Goal: Navigation & Orientation: Find specific page/section

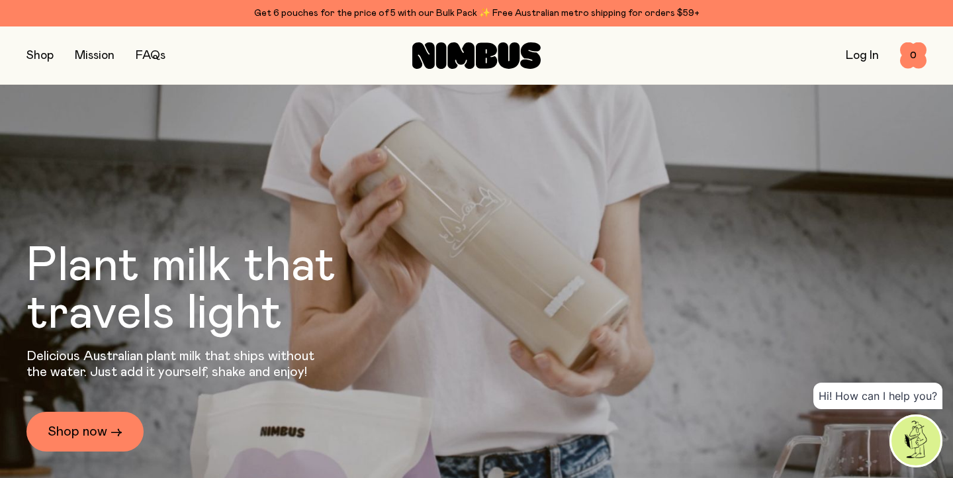
click at [46, 53] on button "button" at bounding box center [39, 55] width 27 height 19
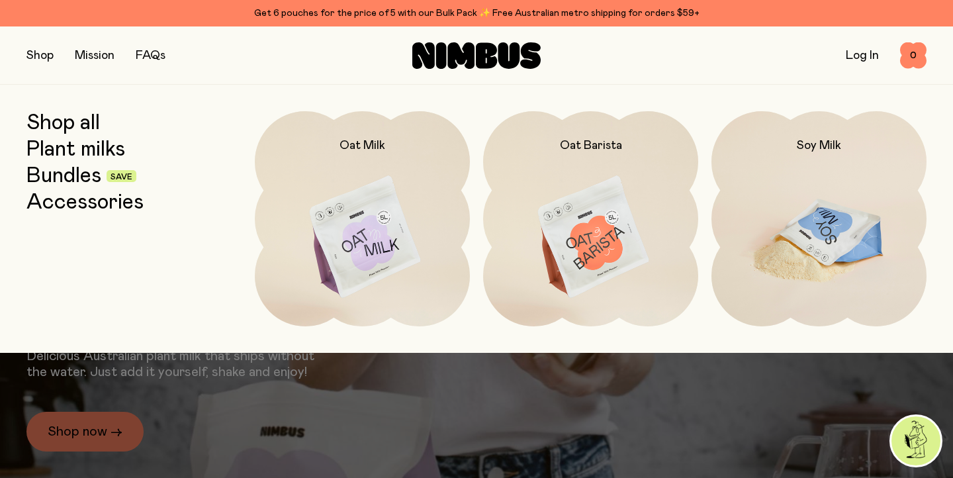
click at [815, 238] on img at bounding box center [818, 237] width 215 height 253
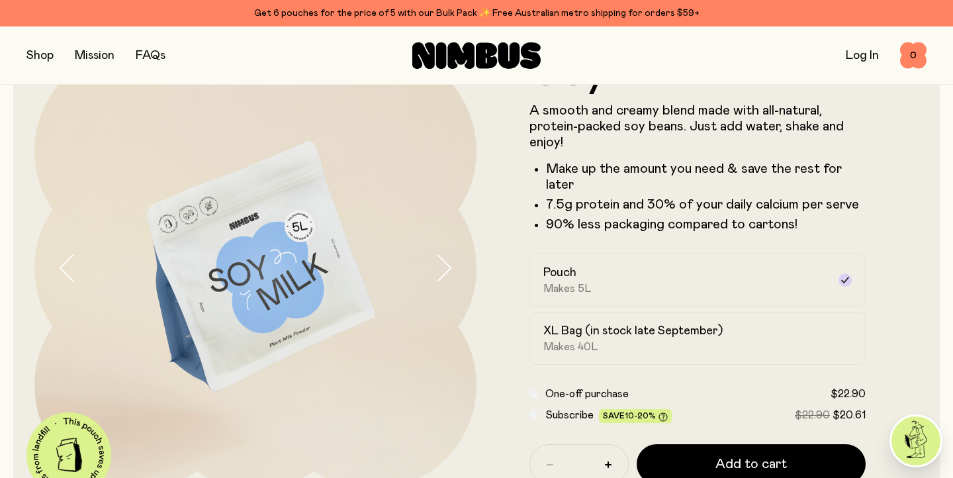
scroll to position [187, 0]
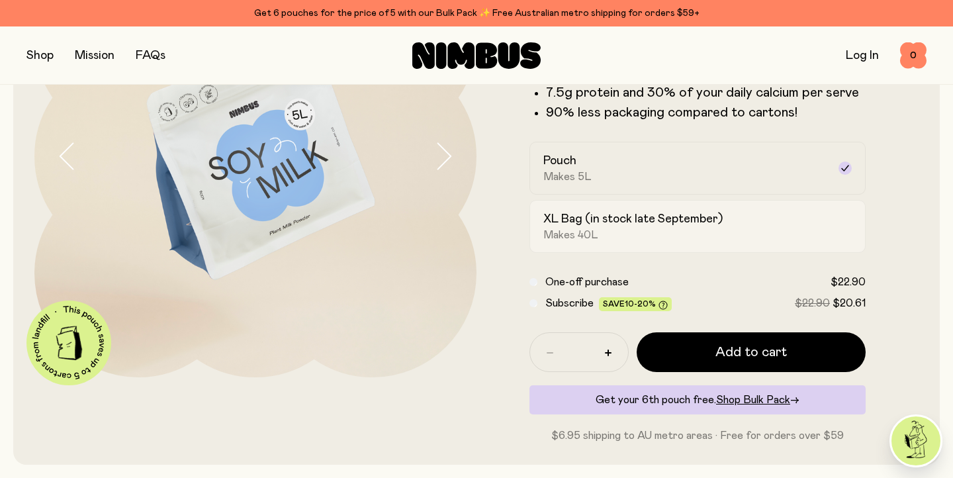
click at [570, 232] on span "Makes 40L" at bounding box center [570, 234] width 55 height 13
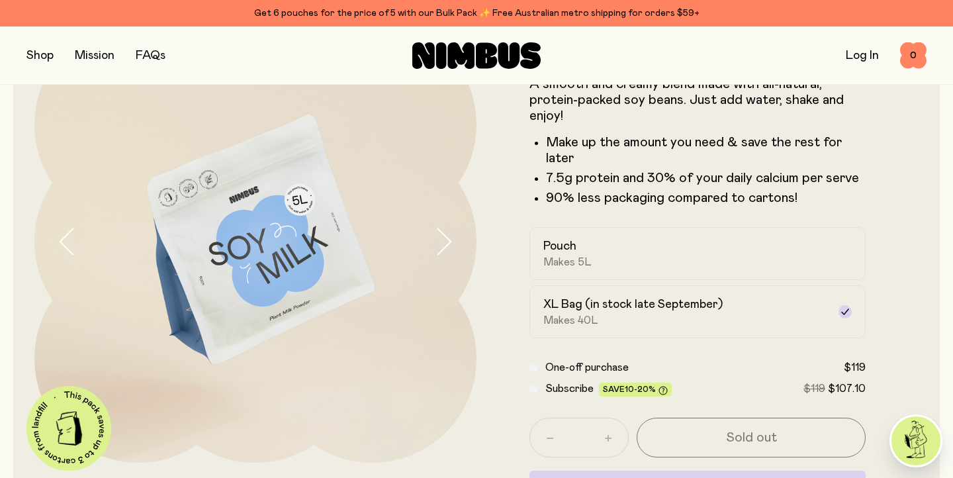
scroll to position [106, 0]
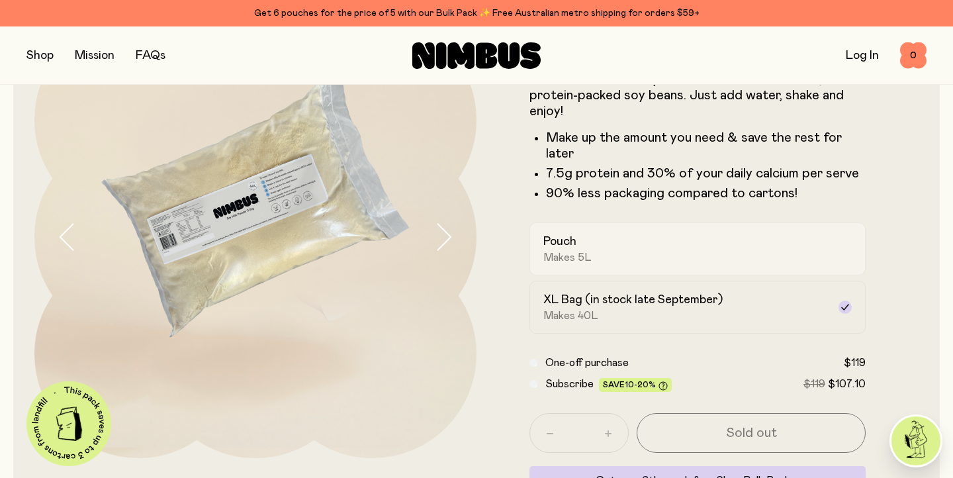
click at [571, 257] on span "Makes 5L" at bounding box center [567, 257] width 48 height 13
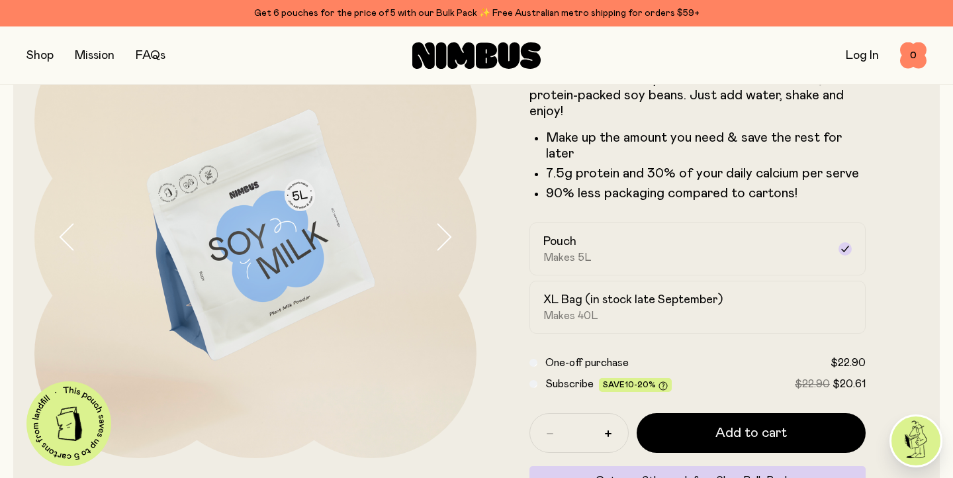
click at [450, 236] on icon "button" at bounding box center [444, 237] width 13 height 26
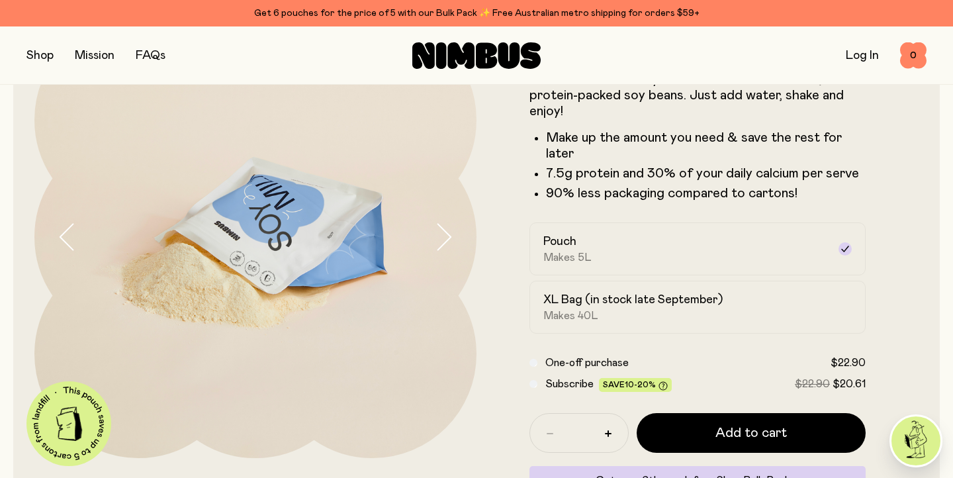
click at [450, 237] on icon "button" at bounding box center [444, 237] width 13 height 26
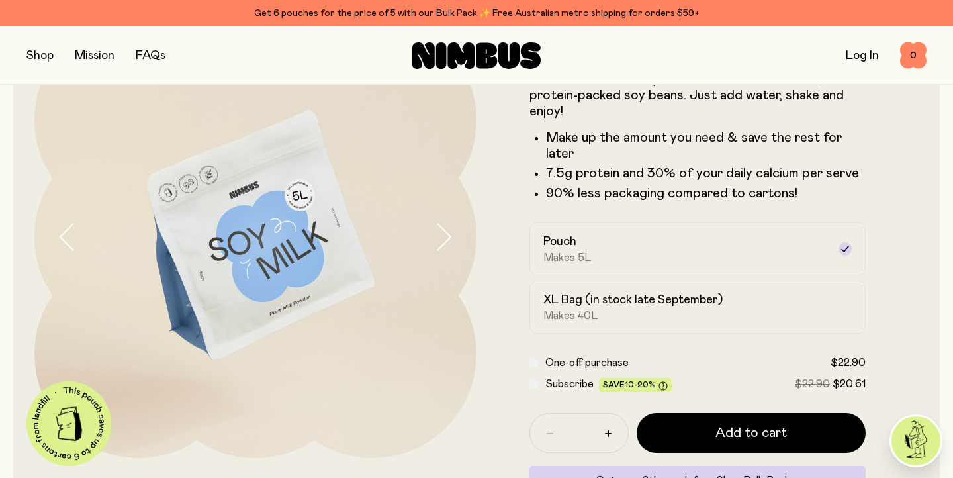
click at [450, 237] on icon "button" at bounding box center [444, 237] width 13 height 26
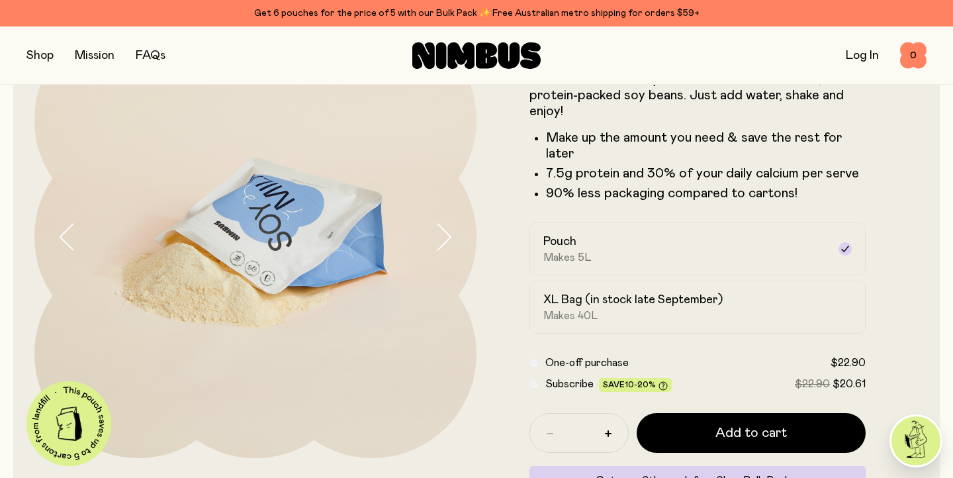
click at [450, 237] on icon "button" at bounding box center [444, 237] width 13 height 26
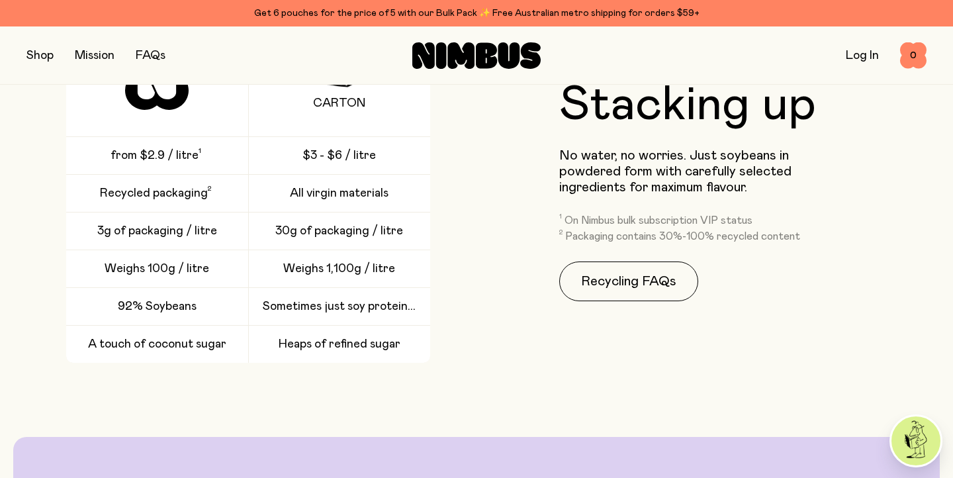
scroll to position [1957, 0]
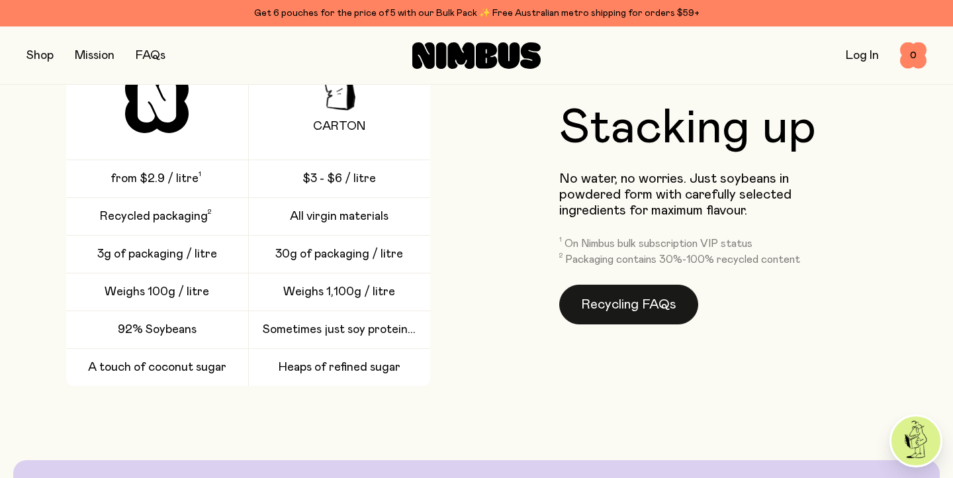
click at [608, 289] on link "Recycling FAQs" at bounding box center [628, 305] width 139 height 40
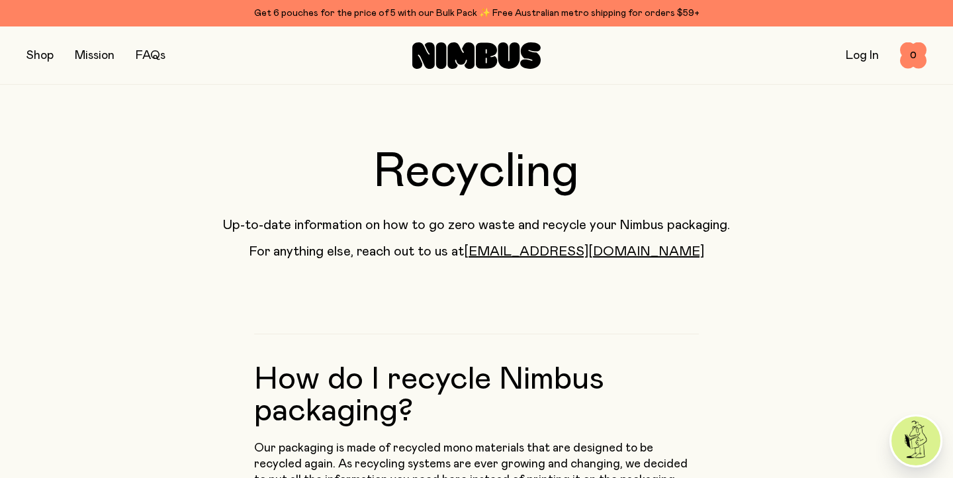
click at [40, 54] on button "button" at bounding box center [39, 55] width 27 height 19
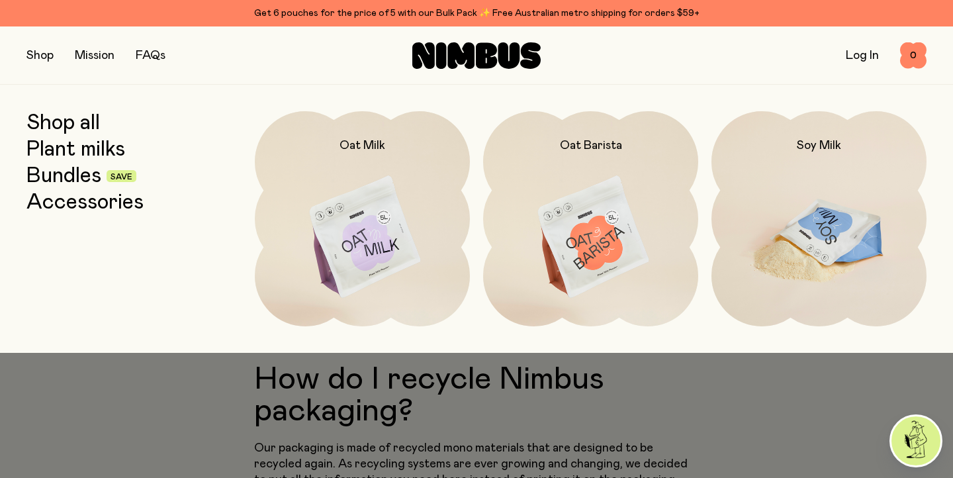
click at [809, 244] on img at bounding box center [818, 237] width 215 height 253
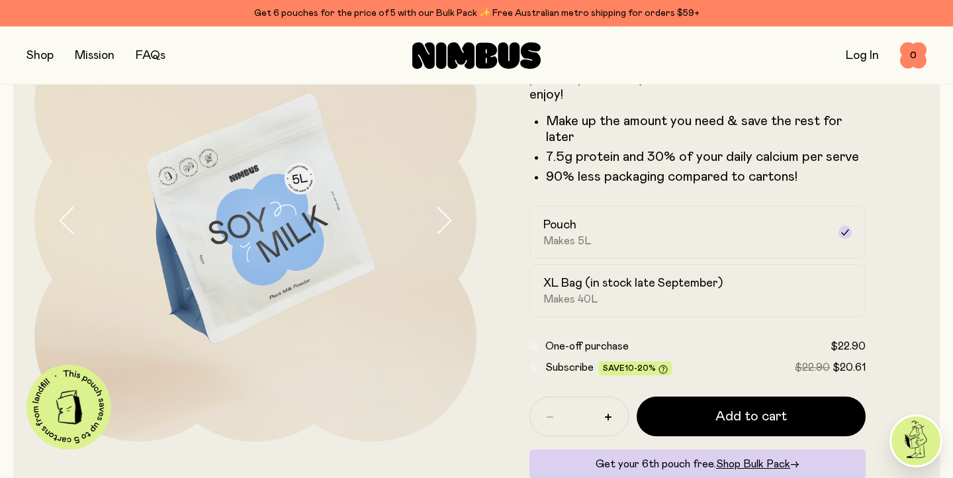
scroll to position [125, 0]
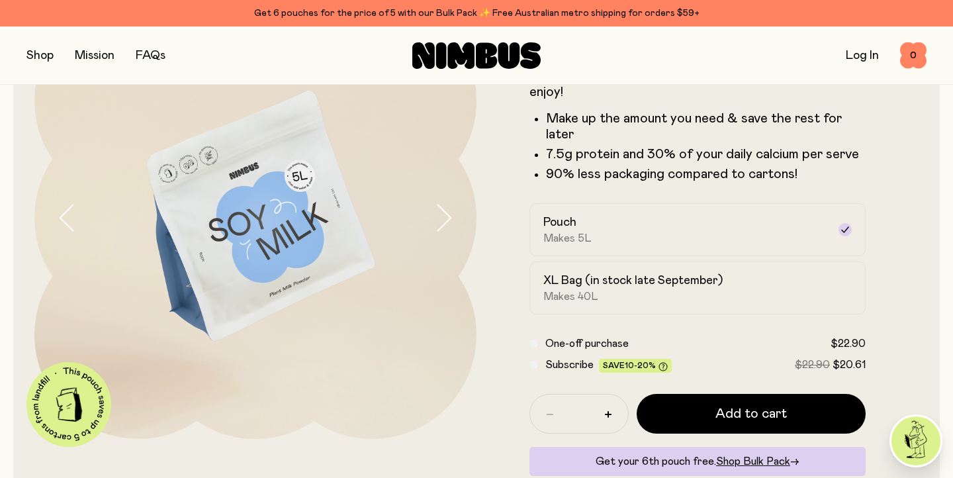
click at [446, 218] on icon "button" at bounding box center [443, 218] width 19 height 28
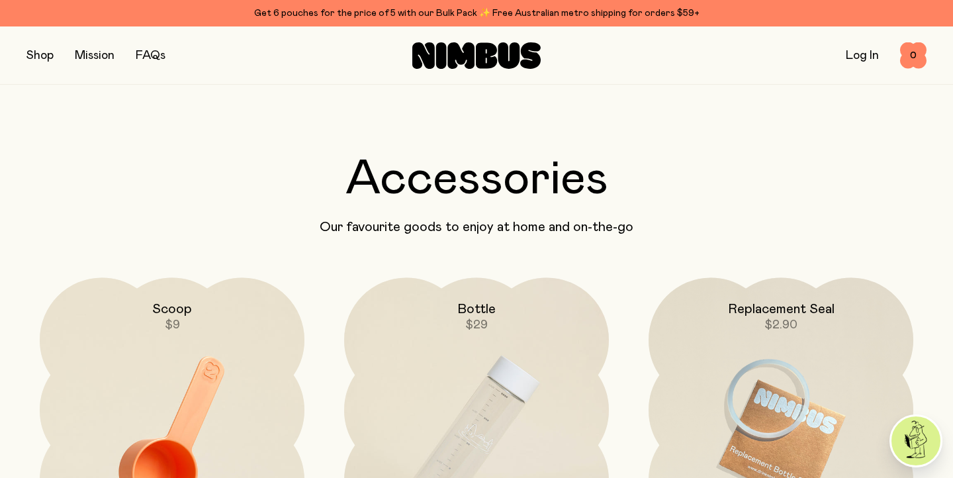
scroll to position [2892, 0]
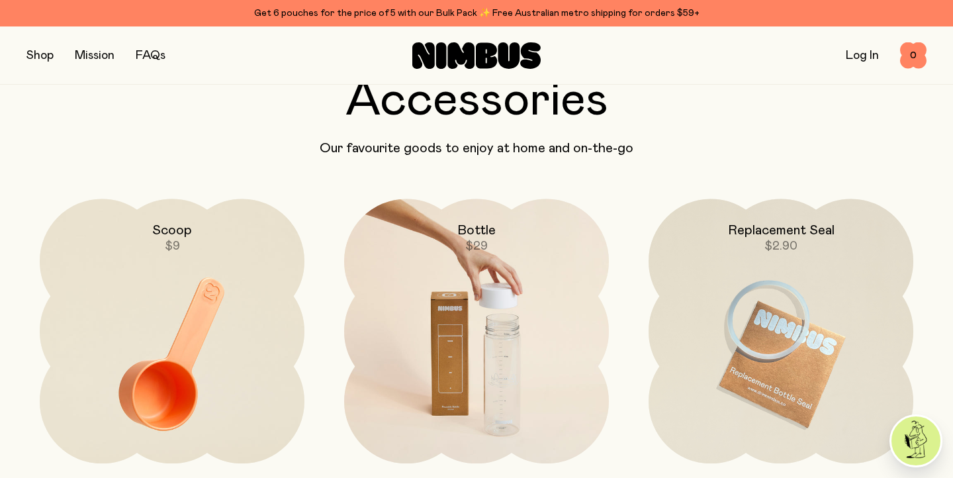
click at [503, 365] on img at bounding box center [476, 354] width 265 height 311
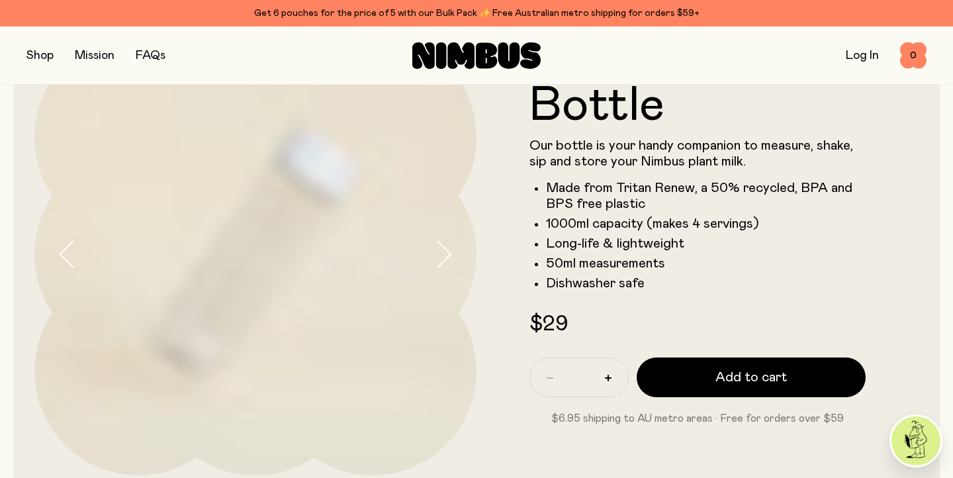
scroll to position [91, 0]
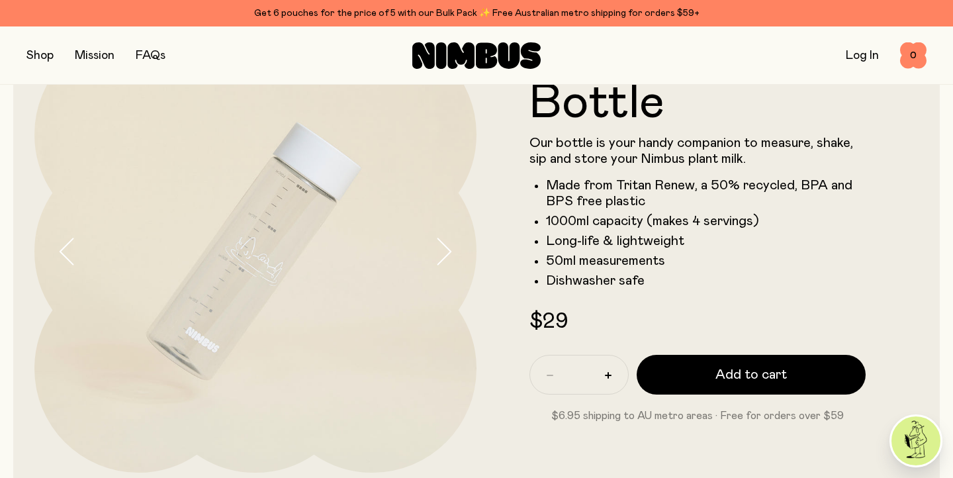
click at [446, 251] on icon "button" at bounding box center [443, 252] width 19 height 28
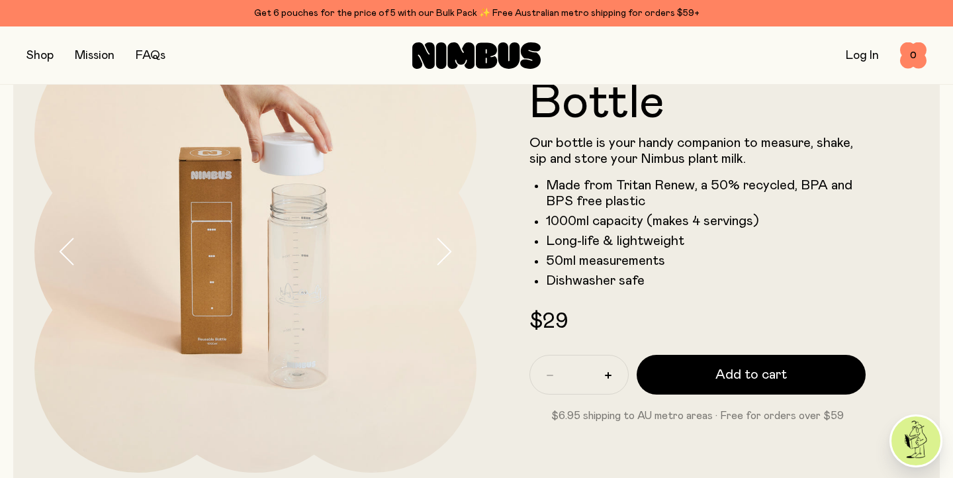
click at [447, 251] on icon "button" at bounding box center [443, 252] width 19 height 28
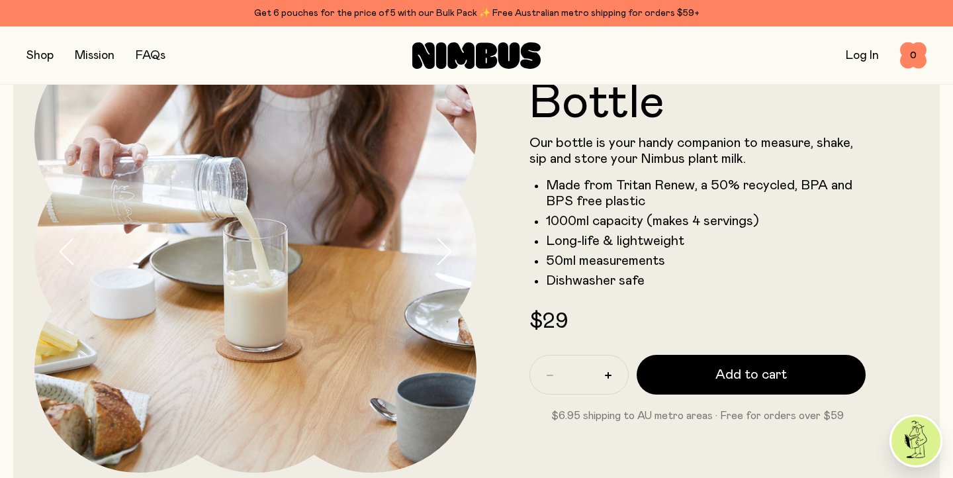
click at [447, 251] on icon "button" at bounding box center [443, 252] width 19 height 28
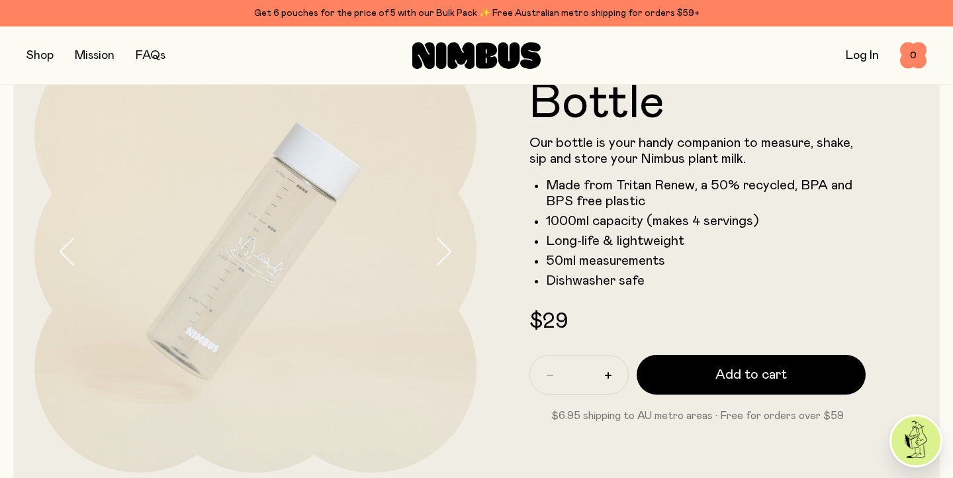
click at [447, 251] on icon "button" at bounding box center [443, 252] width 19 height 28
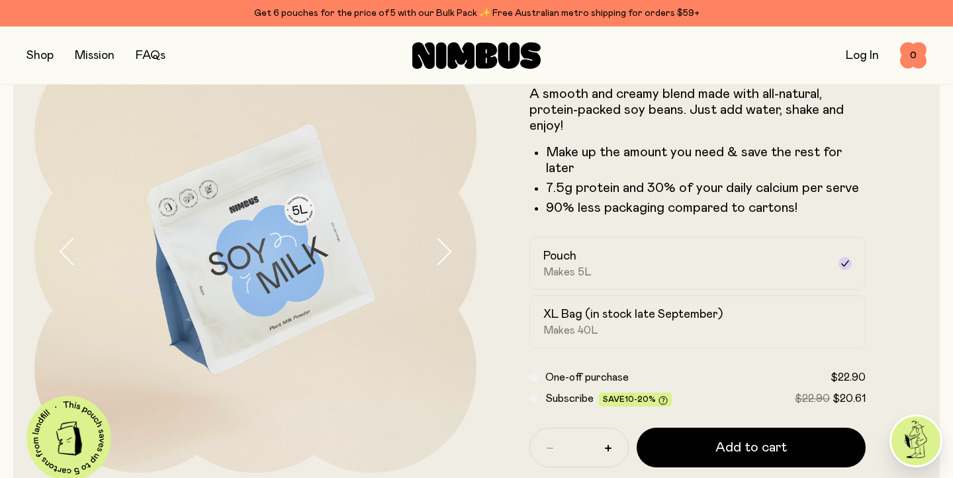
scroll to position [2892, 0]
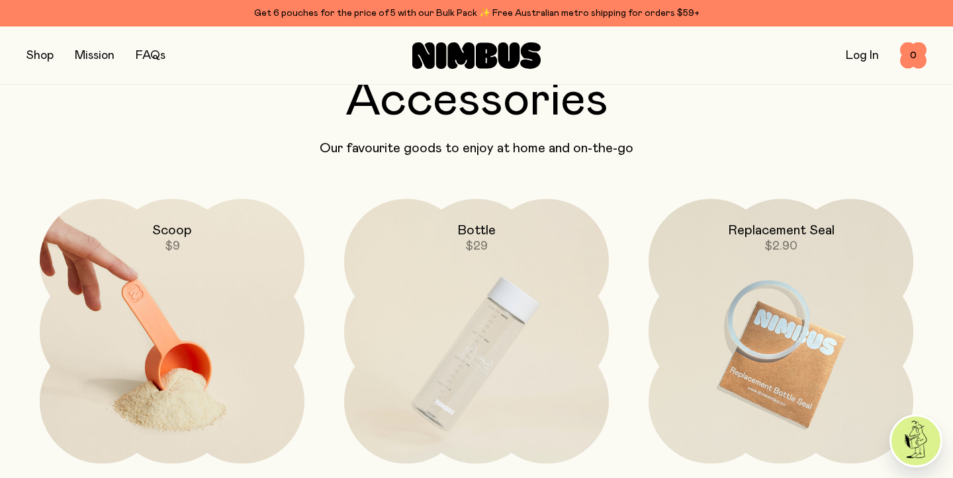
click at [166, 327] on img at bounding box center [172, 354] width 265 height 311
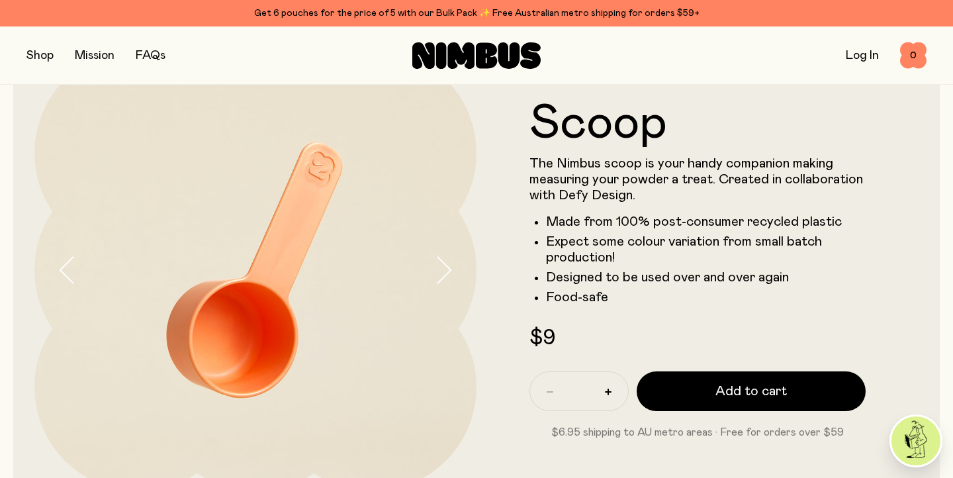
scroll to position [74, 0]
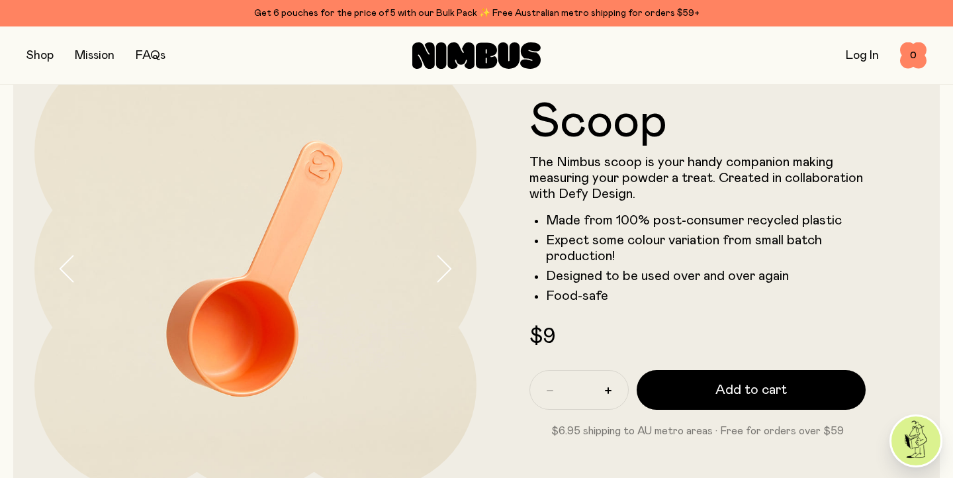
click at [449, 268] on icon "button" at bounding box center [443, 269] width 19 height 28
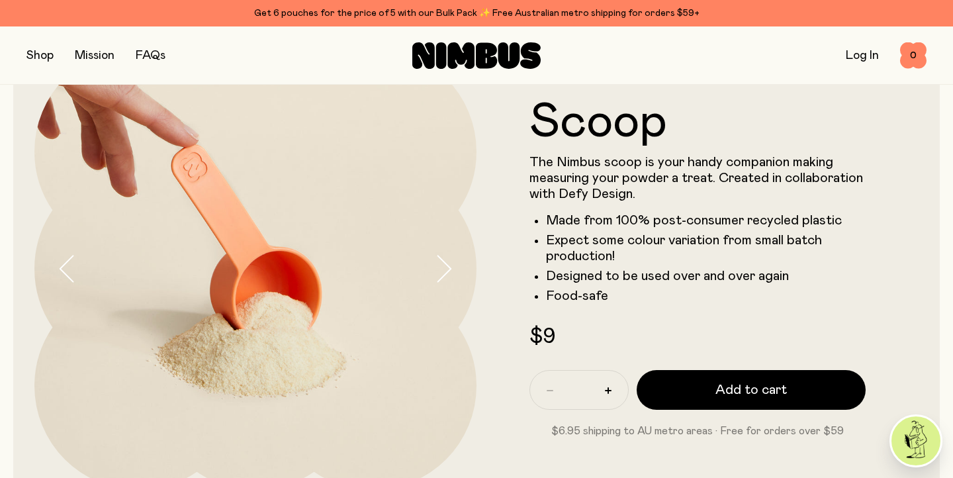
click at [449, 268] on icon "button" at bounding box center [443, 269] width 19 height 28
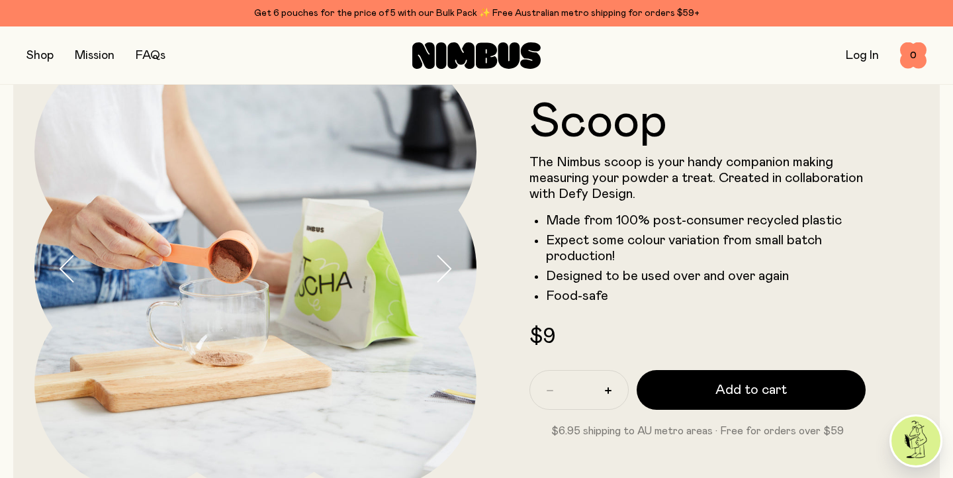
click at [449, 269] on icon "button" at bounding box center [443, 269] width 19 height 28
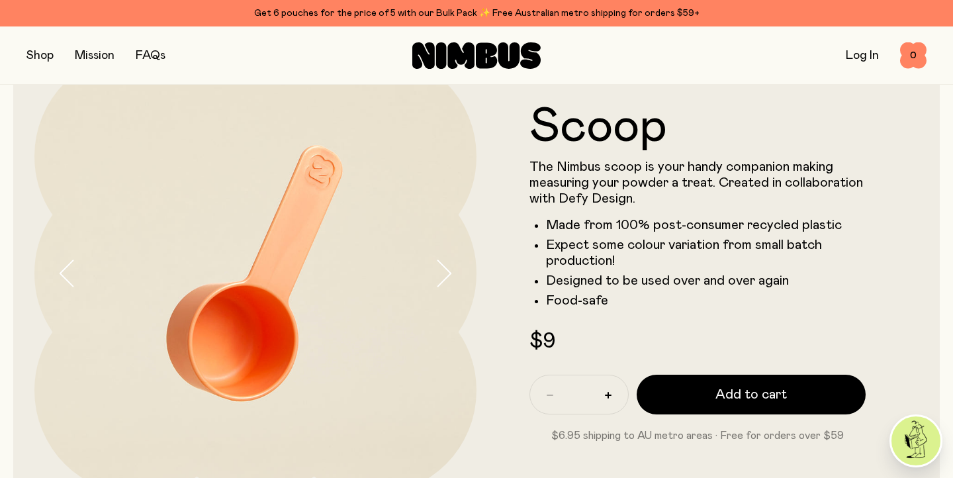
scroll to position [0, 0]
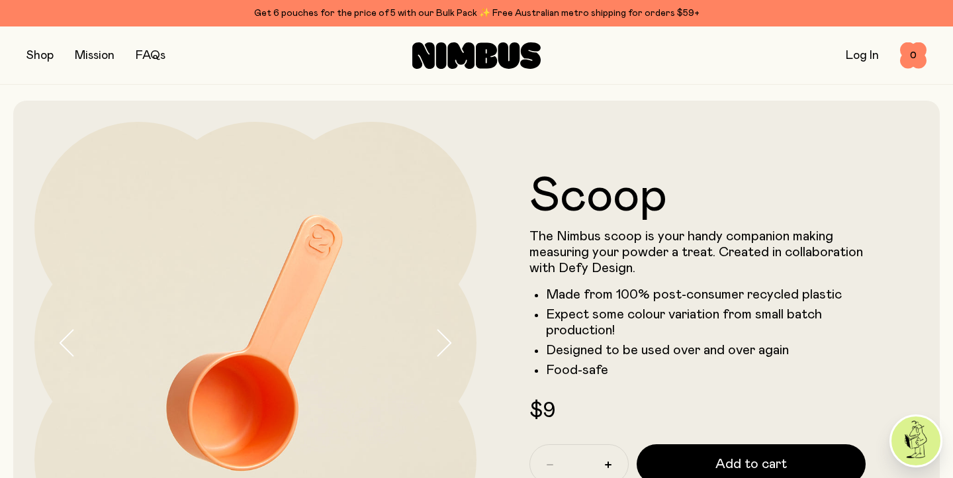
click at [37, 56] on button "button" at bounding box center [39, 55] width 27 height 19
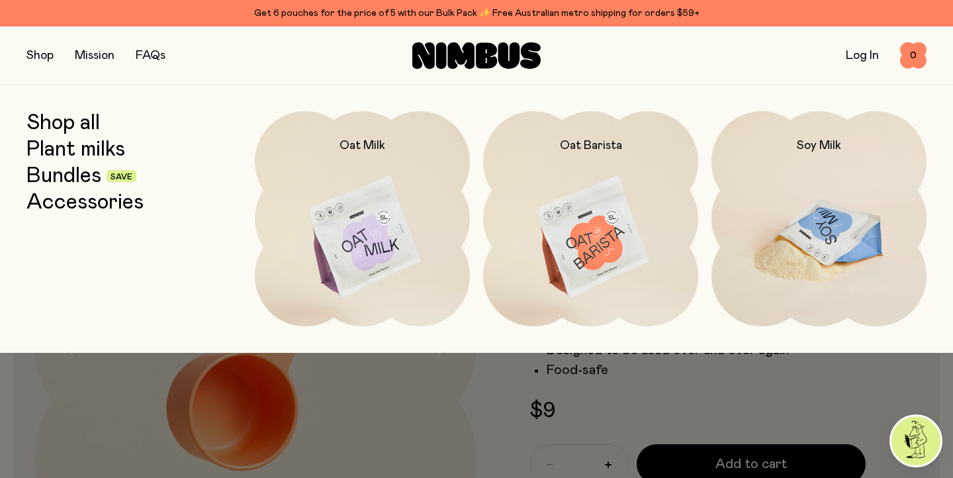
click at [812, 247] on img at bounding box center [818, 237] width 215 height 253
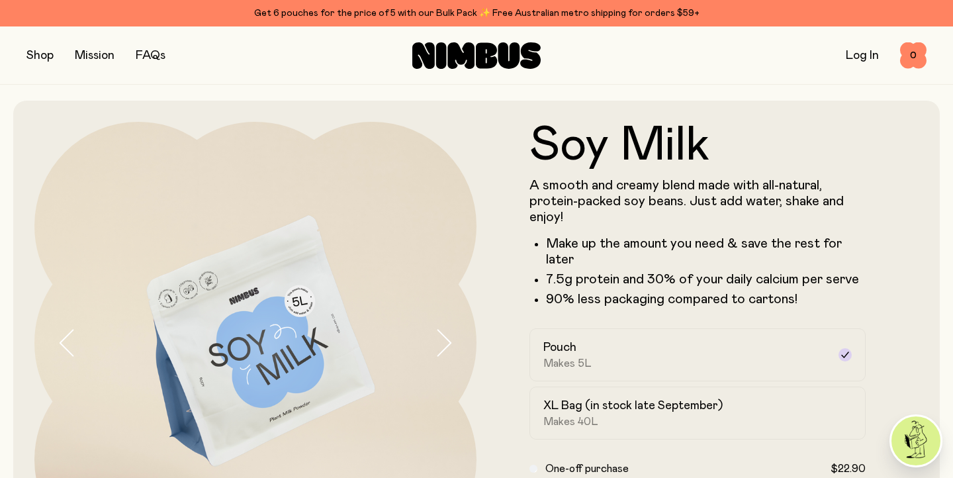
click at [42, 53] on button "button" at bounding box center [39, 55] width 27 height 19
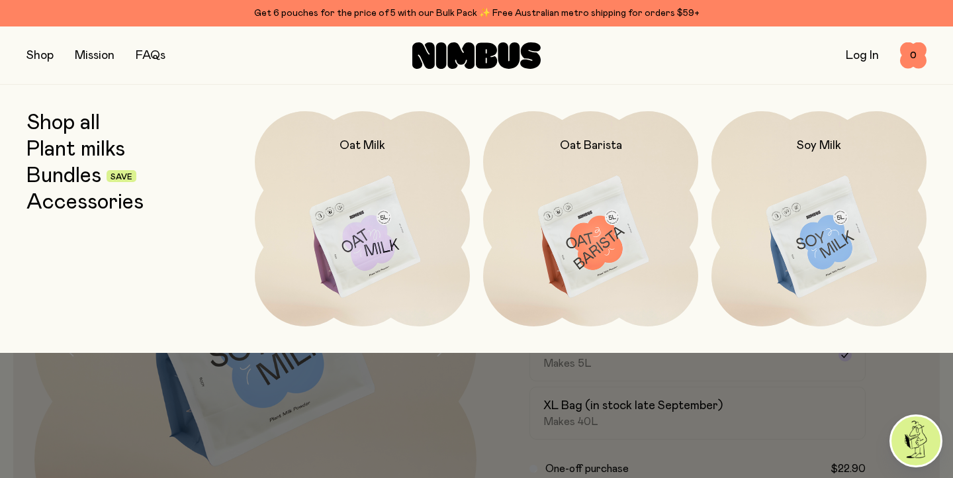
click at [82, 171] on link "Bundles" at bounding box center [63, 176] width 75 height 24
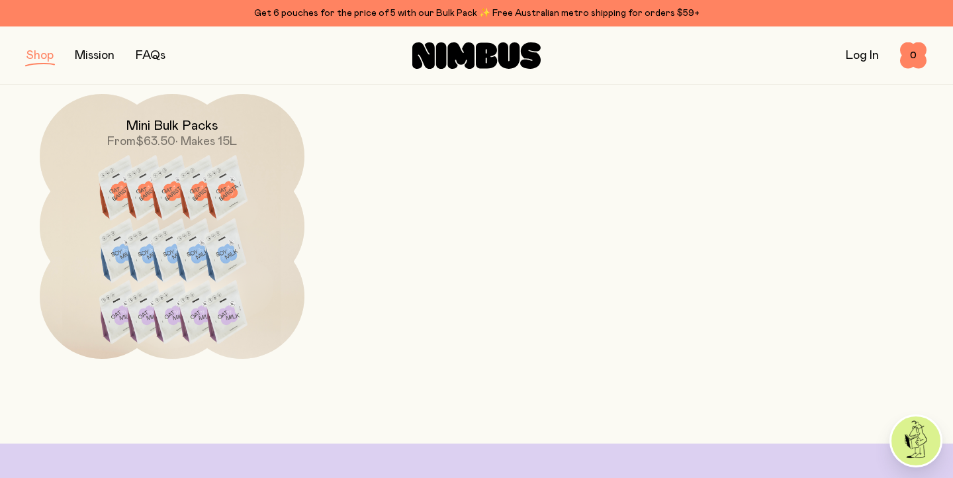
scroll to position [770, 0]
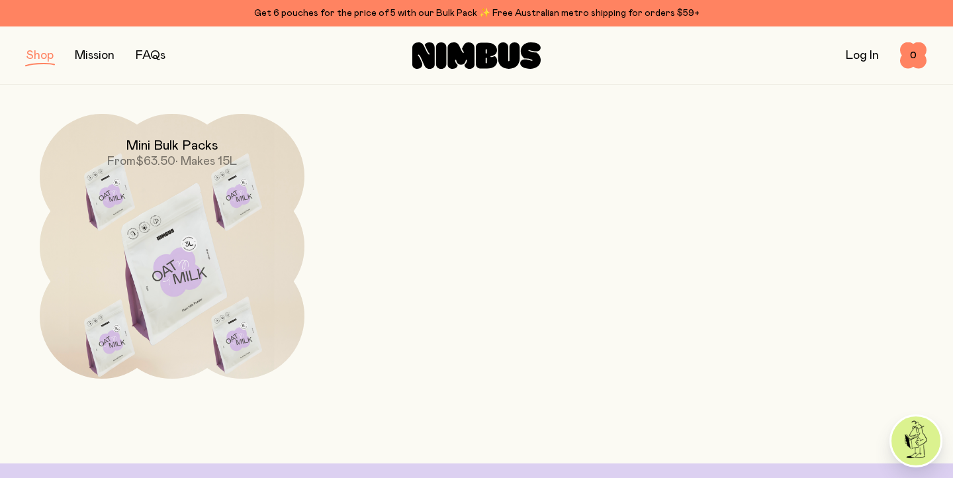
click at [201, 260] on img at bounding box center [172, 269] width 265 height 311
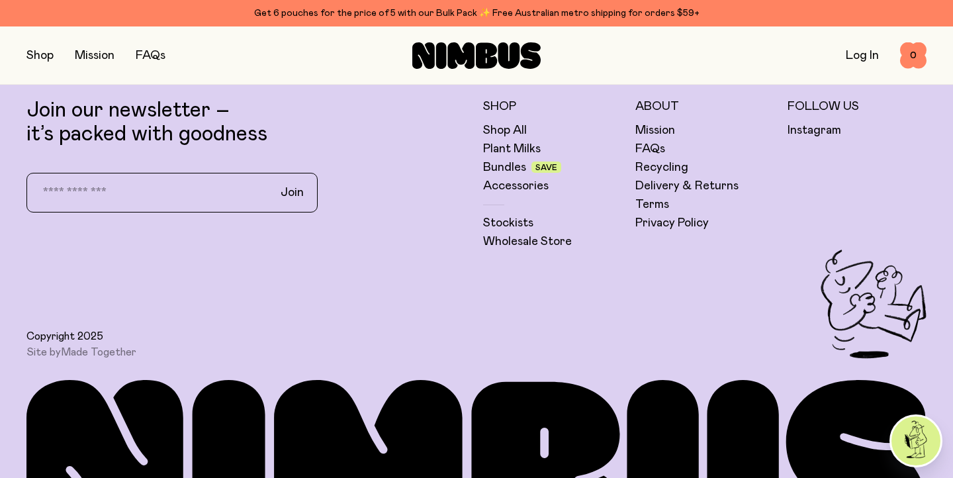
scroll to position [1229, 0]
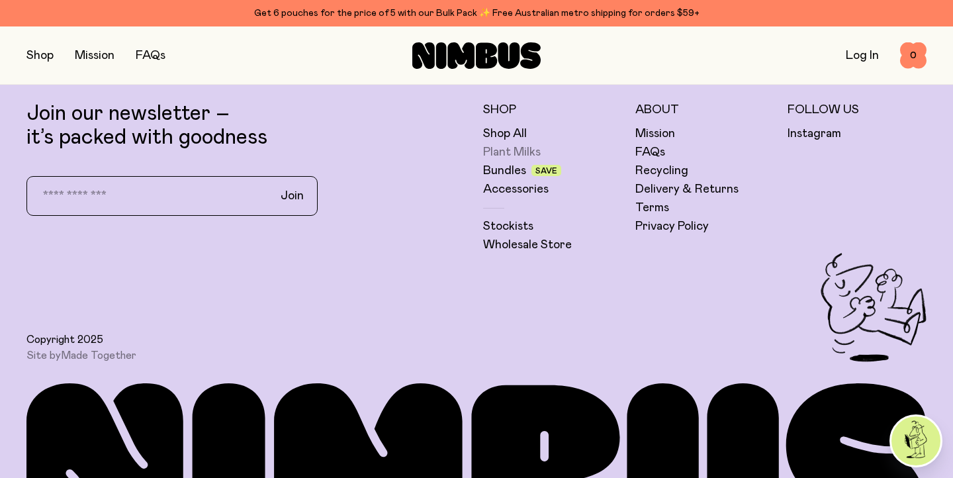
click at [517, 149] on link "Plant Milks" at bounding box center [512, 152] width 58 height 16
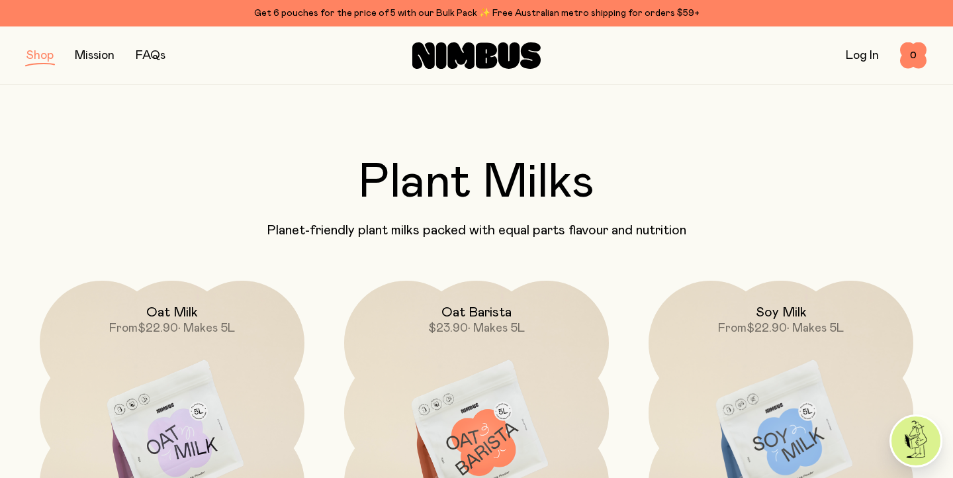
click at [45, 55] on button "button" at bounding box center [39, 55] width 27 height 19
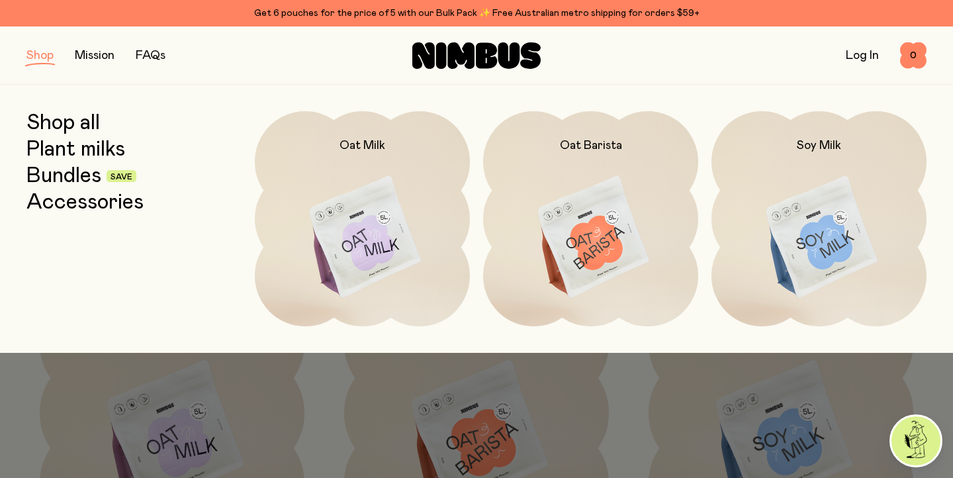
click at [63, 173] on link "Bundles" at bounding box center [63, 176] width 75 height 24
